Goal: Find specific page/section: Find specific page/section

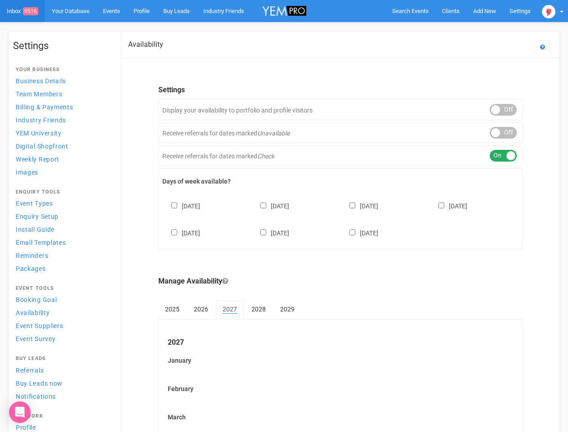
click at [284, 216] on div "[DATE] [DATE] [DATE] [DATE] [DATE] [DATE] [DATE]" at bounding box center [340, 215] width 356 height 54
click at [410, 11] on span "Search Events" at bounding box center [410, 11] width 36 height 7
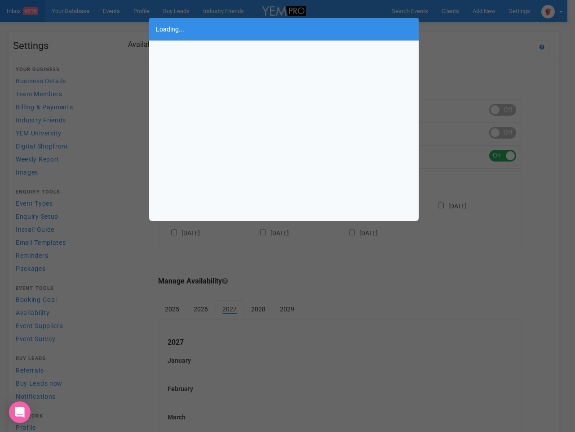
click at [484, 11] on div "Loading..." at bounding box center [287, 216] width 575 height 432
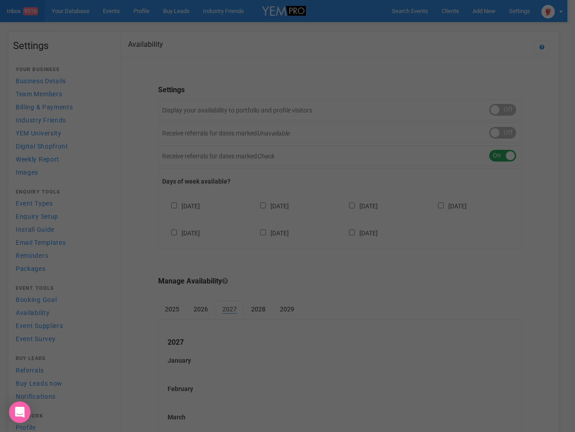
click at [463, 29] on div "Loading..." at bounding box center [287, 216] width 575 height 432
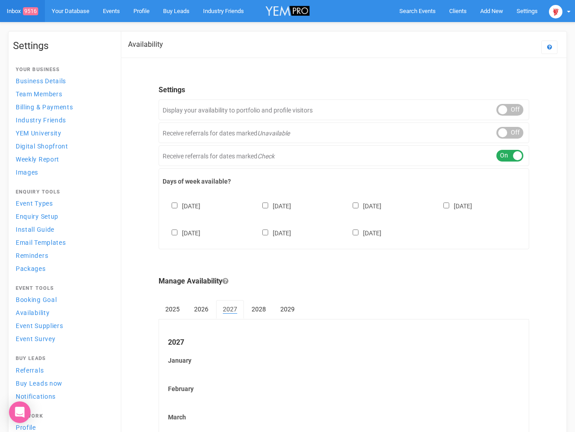
click at [503, 110] on div "ON OFF" at bounding box center [510, 110] width 27 height 12
click at [503, 133] on div "ON OFF" at bounding box center [510, 133] width 27 height 12
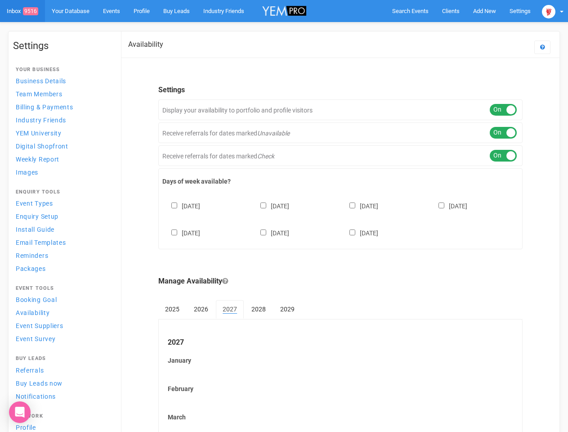
click at [503, 156] on div "ON OFF" at bounding box center [503, 156] width 27 height 12
click at [340, 218] on div "[DATE] [DATE] [DATE] [DATE] [DATE] [DATE] [DATE]" at bounding box center [340, 215] width 356 height 54
